Goal: Information Seeking & Learning: Find specific fact

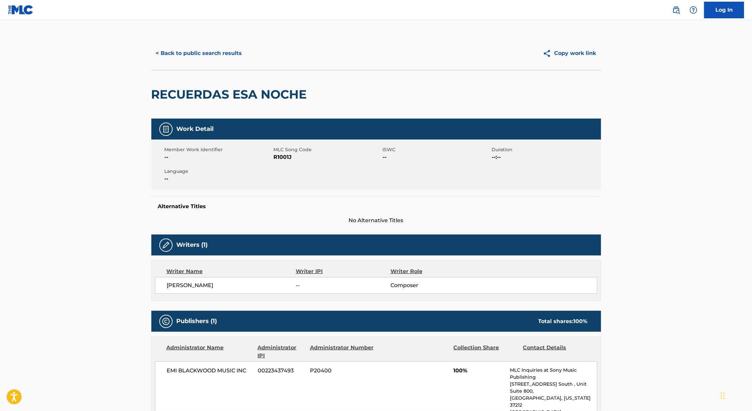
click at [186, 51] on button "< Back to public search results" at bounding box center [199, 53] width 96 height 17
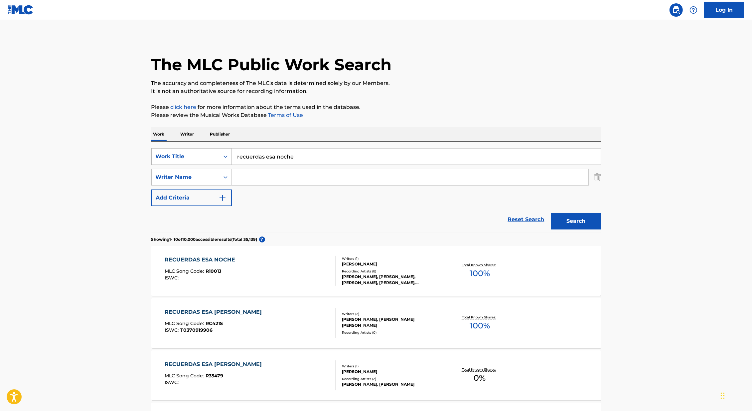
drag, startPoint x: 304, startPoint y: 154, endPoint x: 211, endPoint y: 151, distance: 92.9
click at [211, 151] on div "SearchWithCriteria46991fb0-dde7-4f07-a579-f7b86000852b Work Title recuerdas esa…" at bounding box center [376, 156] width 450 height 17
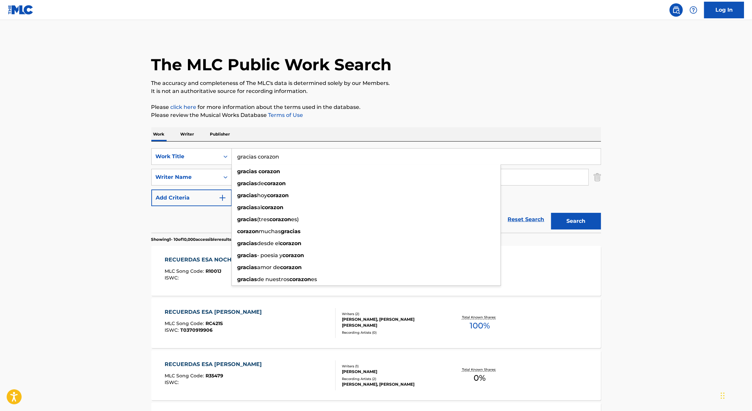
type input "gracias corazon"
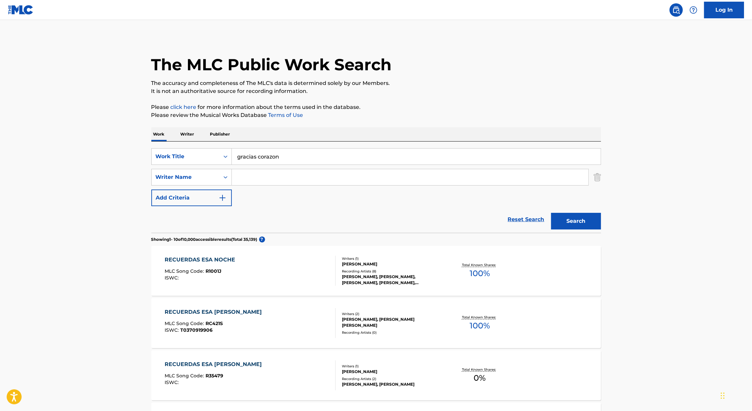
click at [568, 51] on div "The MLC Public Work Search" at bounding box center [376, 61] width 450 height 49
click at [571, 214] on button "Search" at bounding box center [576, 221] width 50 height 17
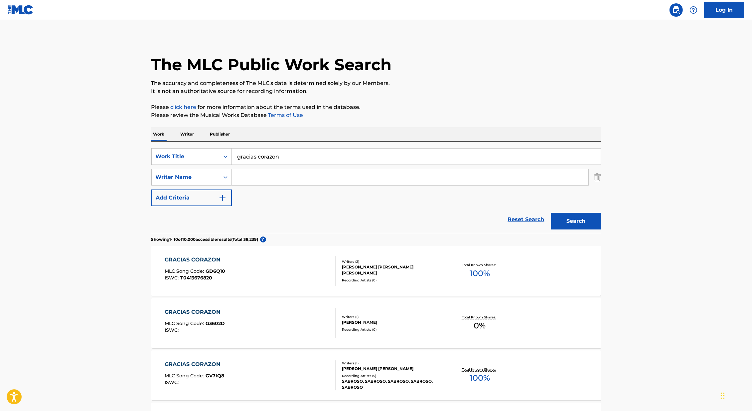
click at [331, 180] on input "Search Form" at bounding box center [410, 177] width 357 height 16
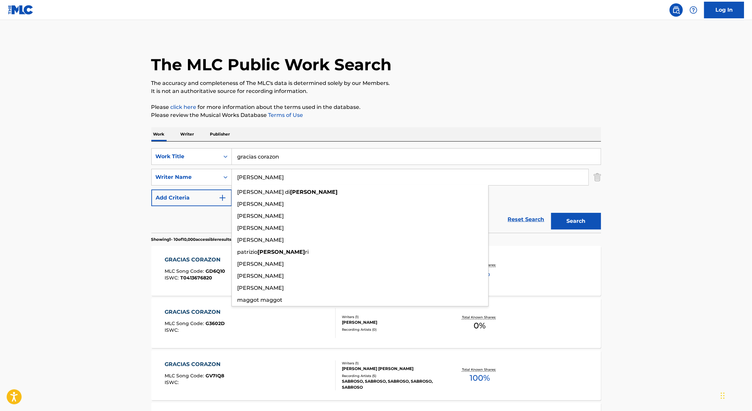
type input "[PERSON_NAME]"
click at [551, 213] on button "Search" at bounding box center [576, 221] width 50 height 17
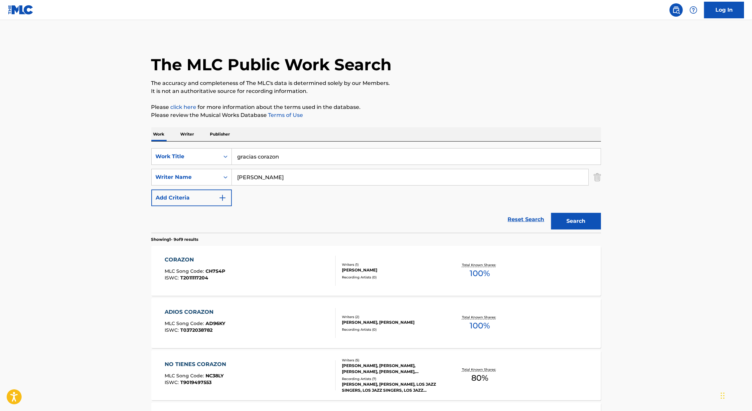
click at [597, 180] on img "Search Form" at bounding box center [597, 177] width 7 height 17
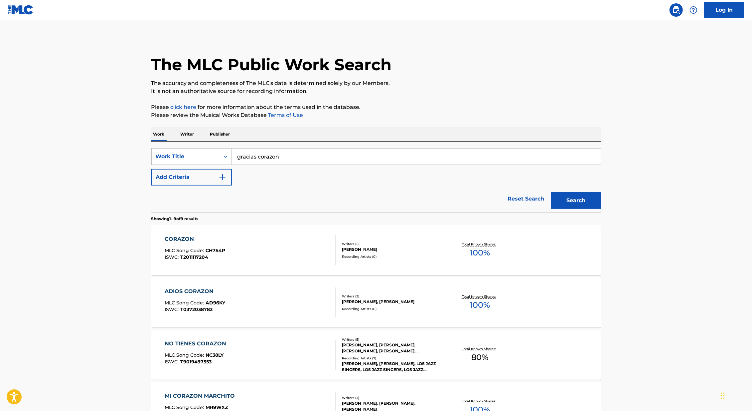
click at [589, 200] on button "Search" at bounding box center [576, 200] width 50 height 17
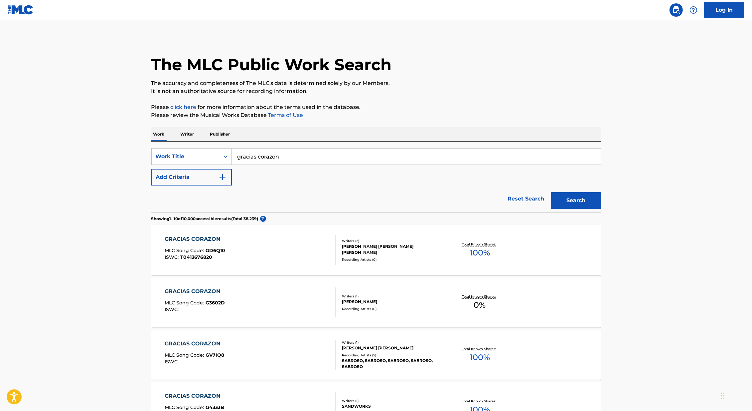
click at [652, 125] on main "The MLC Public Work Search The accuracy and completeness of The MLC's data is d…" at bounding box center [376, 401] width 752 height 763
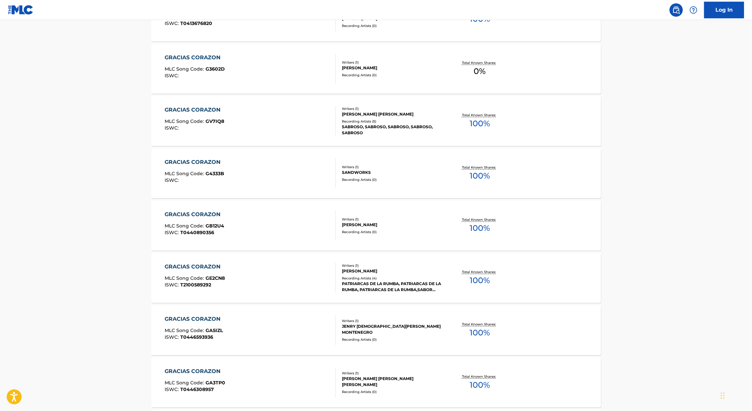
scroll to position [403, 0]
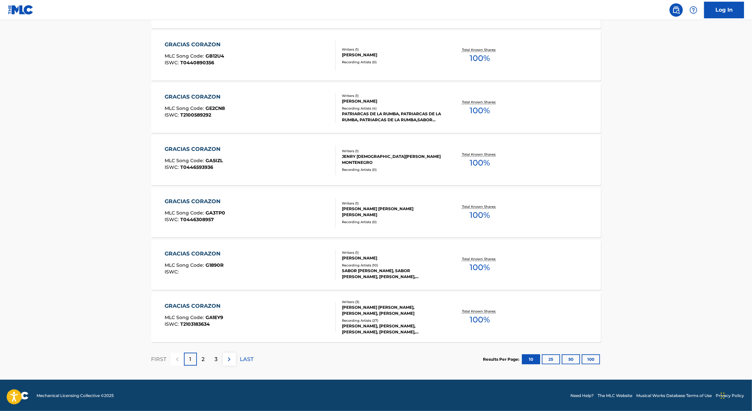
click at [229, 357] on img at bounding box center [229, 359] width 8 height 8
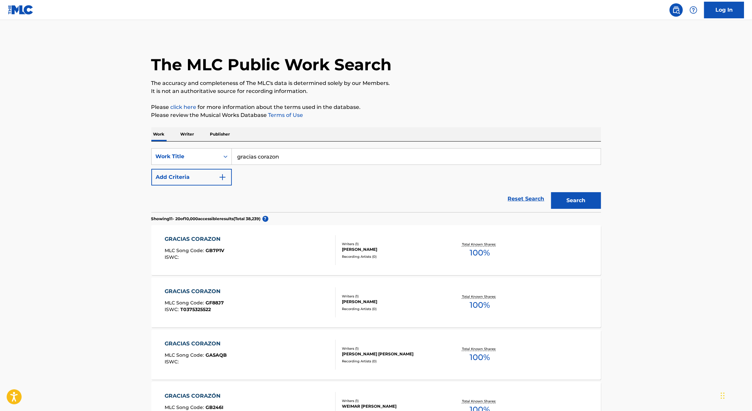
click at [221, 180] on img "Search Form" at bounding box center [223, 177] width 8 height 8
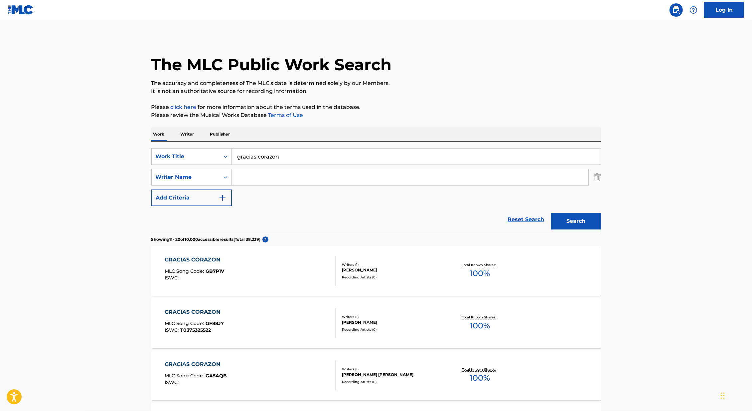
click at [257, 175] on input "Search Form" at bounding box center [410, 177] width 357 height 16
click at [551, 213] on button "Search" at bounding box center [576, 221] width 50 height 17
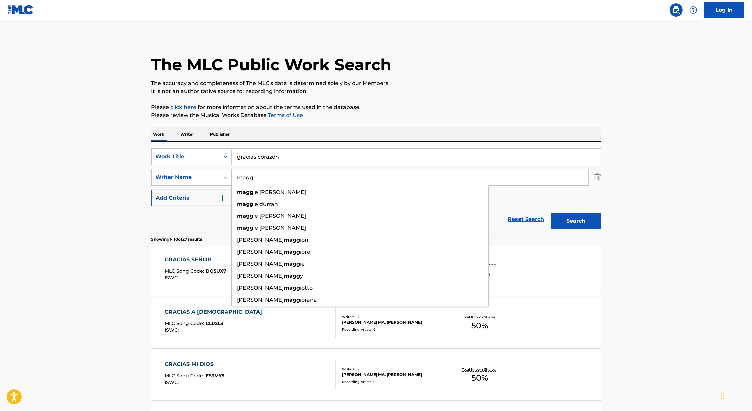
click at [551, 213] on button "Search" at bounding box center [576, 221] width 50 height 17
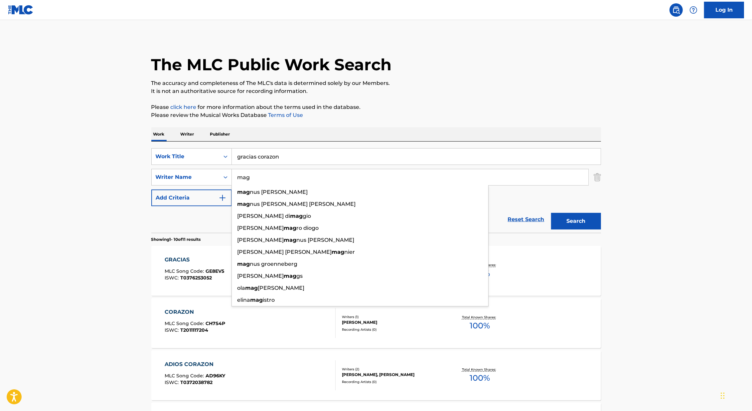
type input "mag"
click at [551, 213] on button "Search" at bounding box center [576, 221] width 50 height 17
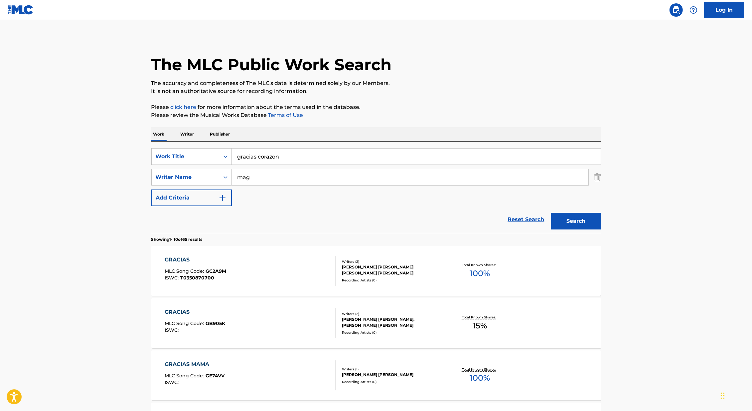
drag, startPoint x: 298, startPoint y: 153, endPoint x: 243, endPoint y: 153, distance: 55.2
click at [243, 153] on input "gracias corazon" at bounding box center [416, 156] width 369 height 16
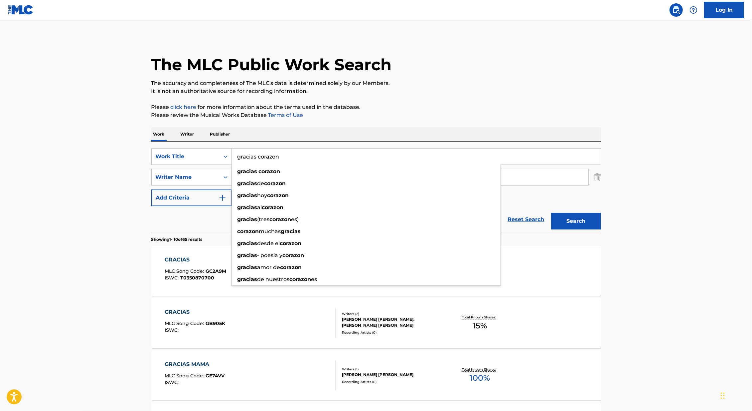
click at [256, 153] on input "gracias corazon" at bounding box center [416, 156] width 369 height 16
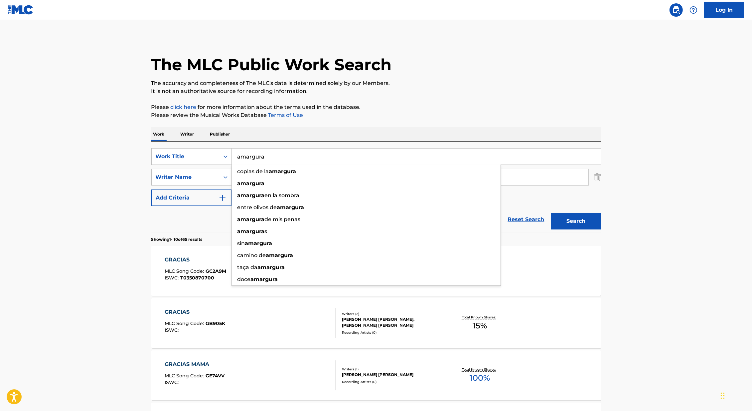
type input "amargura"
click at [101, 183] on main "The MLC Public Work Search The accuracy and completeness of The MLC's data is d…" at bounding box center [376, 411] width 752 height 783
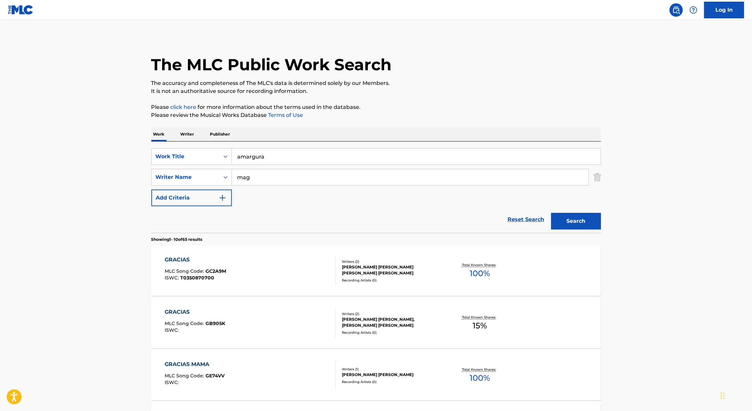
click at [259, 184] on input "mag" at bounding box center [410, 177] width 357 height 16
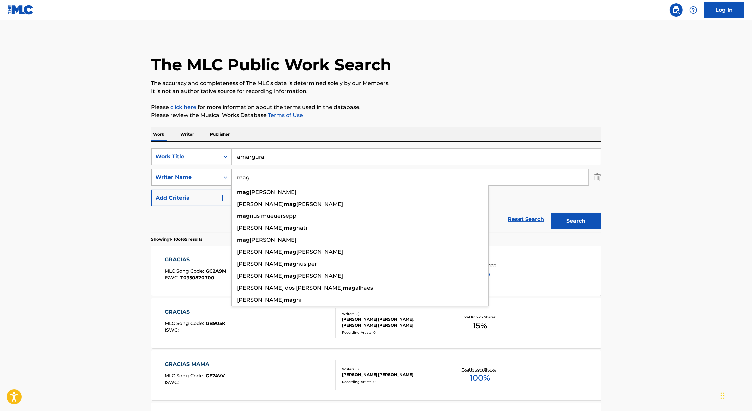
drag, startPoint x: 259, startPoint y: 178, endPoint x: 229, endPoint y: 177, distance: 30.0
click at [229, 177] on div "SearchWithCriteria65d57d8b-f680-4ba1-9f46-ff1c9be96df3 Writer Name mag mag [PER…" at bounding box center [376, 177] width 450 height 17
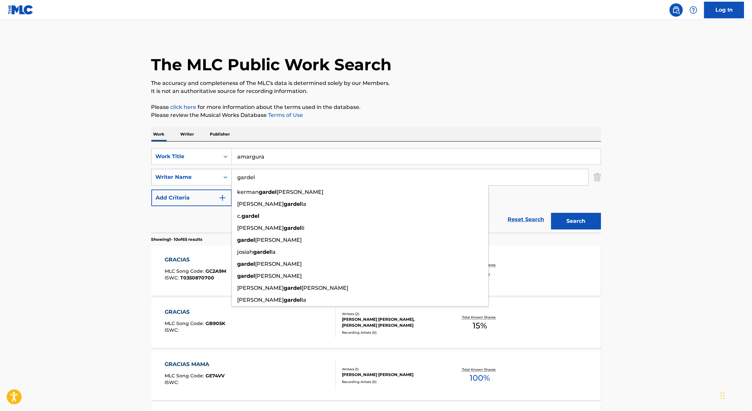
type input "gardel"
click at [551, 213] on button "Search" at bounding box center [576, 221] width 50 height 17
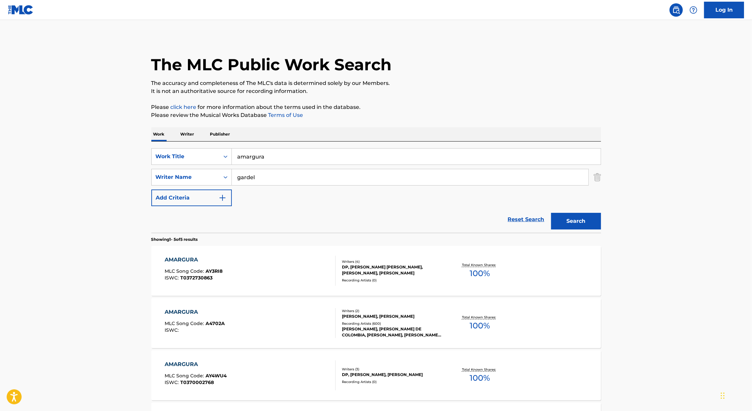
click at [289, 263] on div "AMARGURA MLC Song Code : AY3RI8 ISWC : T0372730863" at bounding box center [250, 271] width 171 height 30
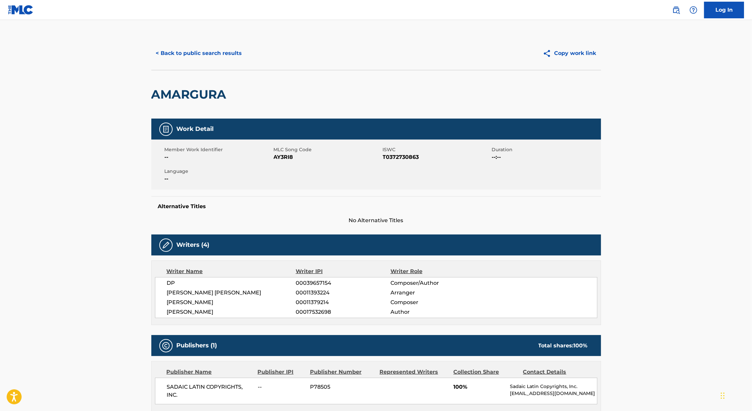
click at [189, 54] on button "< Back to public search results" at bounding box center [199, 53] width 96 height 17
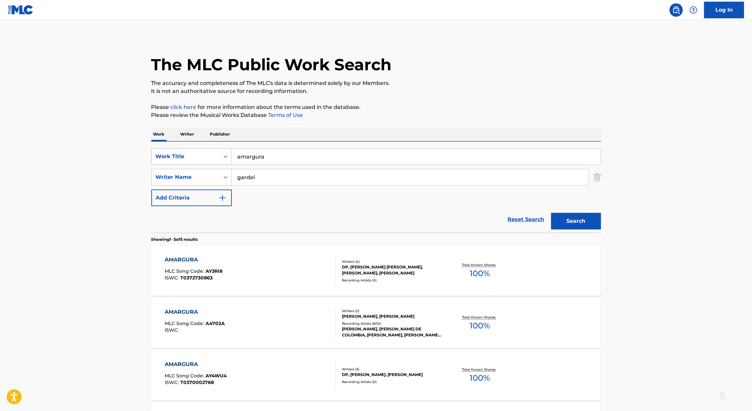
drag, startPoint x: 285, startPoint y: 157, endPoint x: 227, endPoint y: 156, distance: 57.9
click at [227, 156] on div "SearchWithCriteria46991fb0-dde7-4f07-a579-f7b86000852b Work Title amargura" at bounding box center [376, 156] width 450 height 17
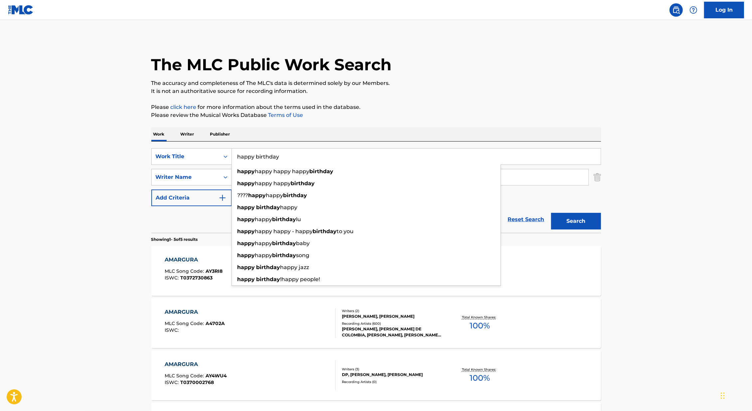
type input "happy birthday"
click at [0, 176] on main "The MLC Public Work Search The accuracy and completeness of The MLC's data is d…" at bounding box center [376, 279] width 752 height 519
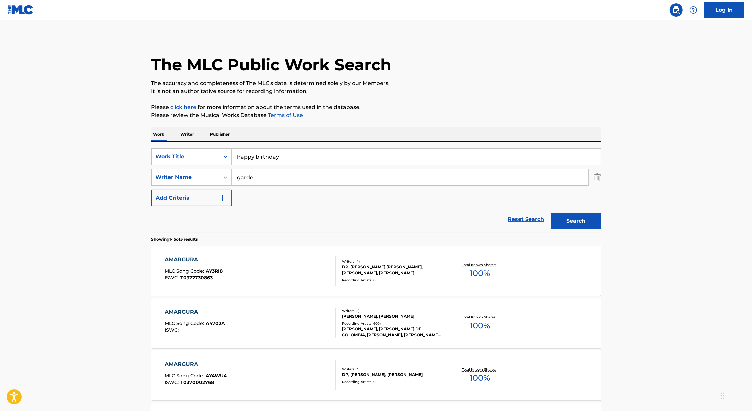
click at [597, 180] on img "Search Form" at bounding box center [597, 177] width 7 height 17
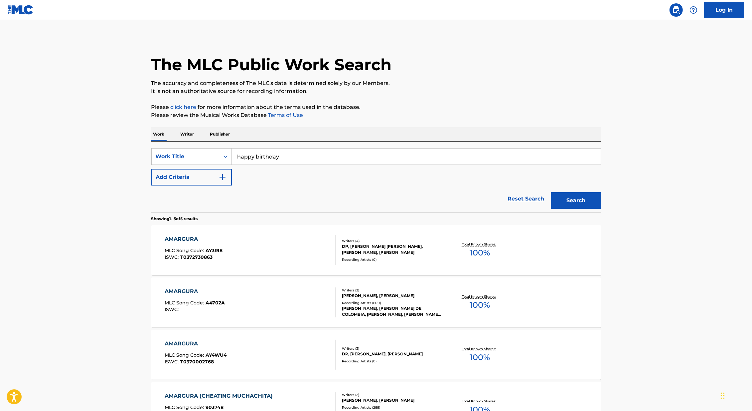
click at [583, 193] on button "Search" at bounding box center [576, 200] width 50 height 17
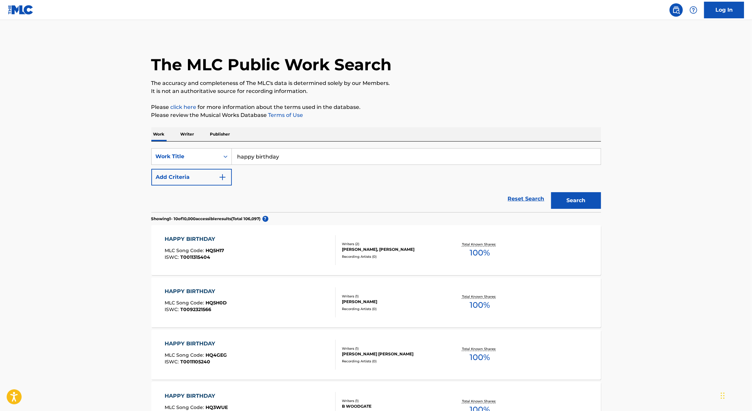
click at [376, 257] on div "Recording Artists ( 0 )" at bounding box center [392, 256] width 101 height 5
